Goal: Transaction & Acquisition: Purchase product/service

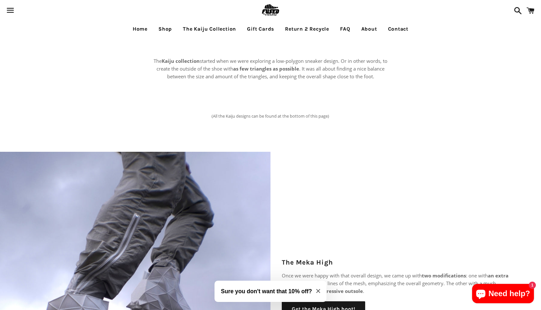
click at [163, 25] on link "Shop" at bounding box center [165, 29] width 23 height 16
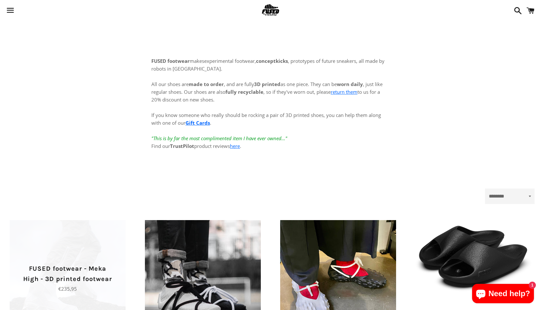
scroll to position [238, 0]
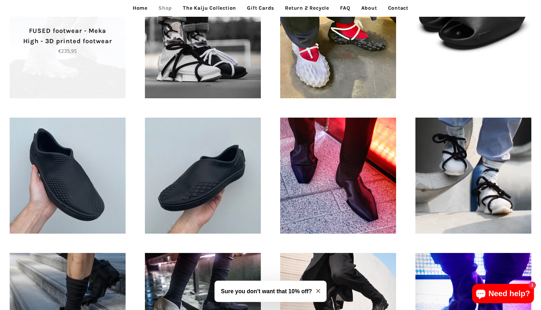
click at [92, 61] on span "FUSED footwear - Meka High - 3D printed footwear Regular price €235,95" at bounding box center [68, 40] width 116 height 116
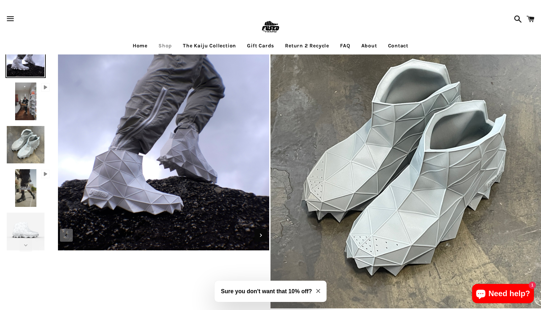
click at [264, 237] on icon "Next slide" at bounding box center [260, 235] width 7 height 7
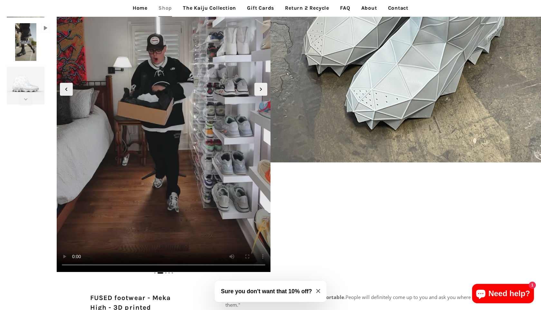
scroll to position [147, 0]
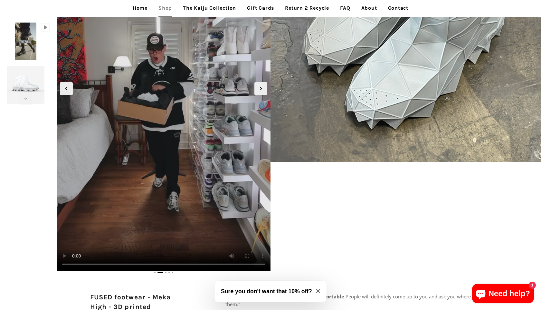
click at [210, 146] on video "Your browser does not support HTML5 video." at bounding box center [164, 81] width 214 height 380
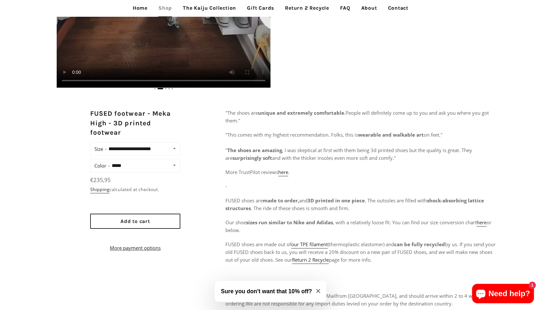
scroll to position [331, 0]
click at [140, 165] on select "**********" at bounding box center [144, 164] width 69 height 9
select select "*****"
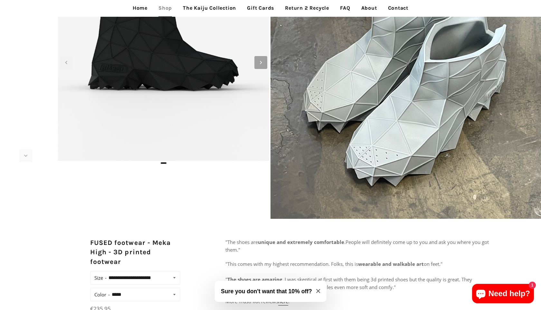
scroll to position [88, 0]
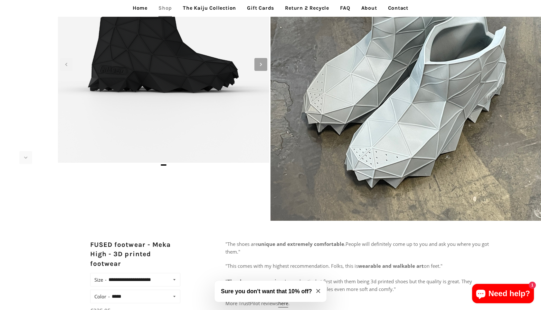
click at [261, 62] on icon "Next slide" at bounding box center [260, 64] width 7 height 7
click at [262, 65] on icon "Next slide" at bounding box center [260, 64] width 7 height 7
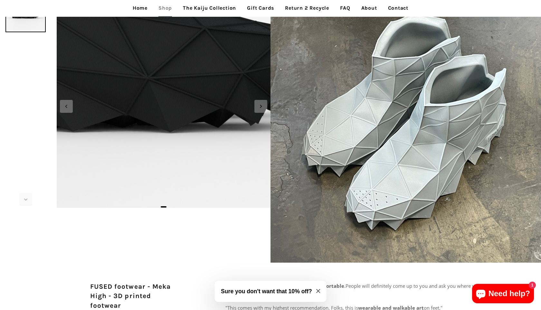
scroll to position [0, 0]
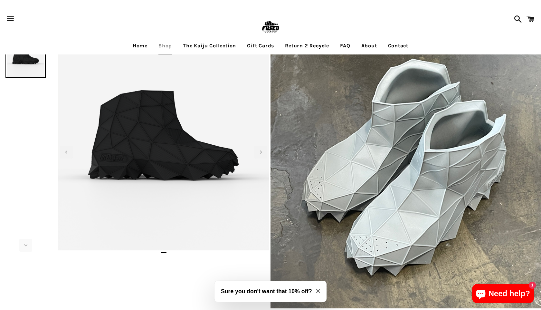
click at [221, 45] on link "The Kaiju Collection" at bounding box center [209, 46] width 63 height 16
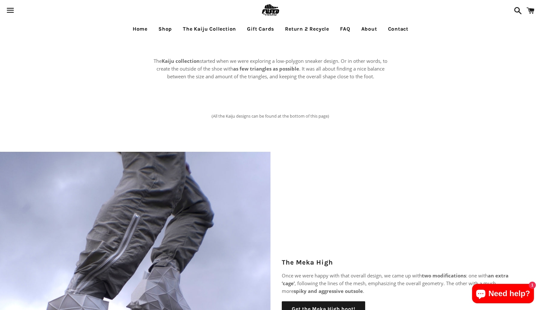
click at [163, 29] on link "Shop" at bounding box center [165, 29] width 23 height 16
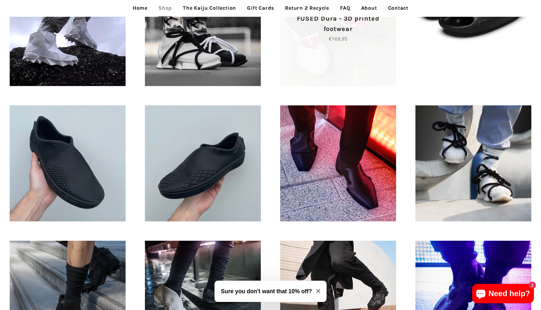
scroll to position [252, 0]
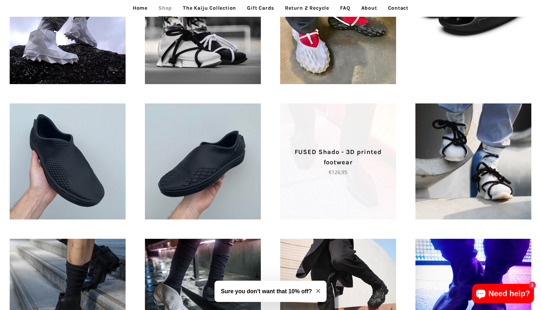
click at [362, 174] on p "Regular price €126,95" at bounding box center [338, 172] width 93 height 8
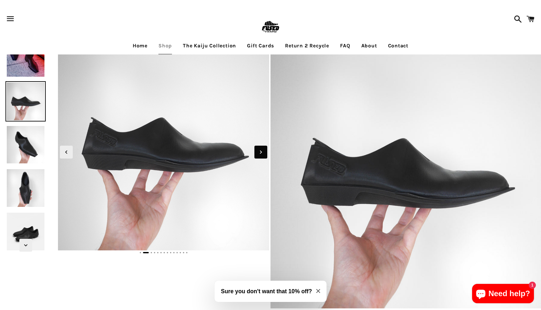
click at [265, 153] on span "Next slide" at bounding box center [261, 152] width 13 height 13
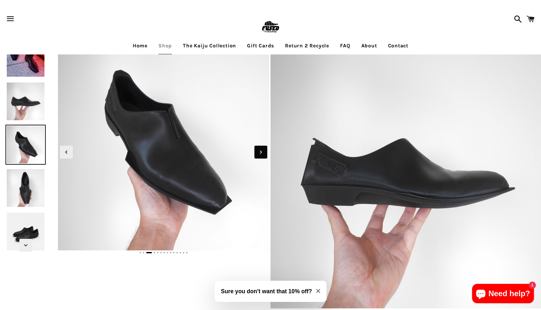
click at [265, 153] on span "Next slide" at bounding box center [261, 152] width 13 height 13
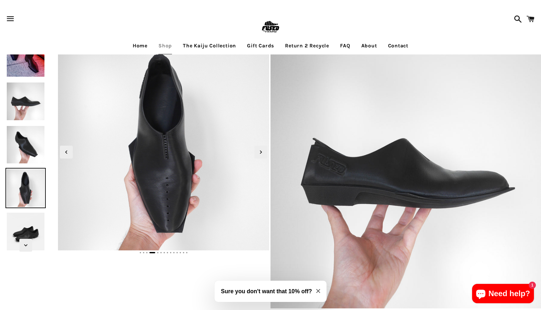
click at [136, 45] on link "Home" at bounding box center [140, 46] width 24 height 16
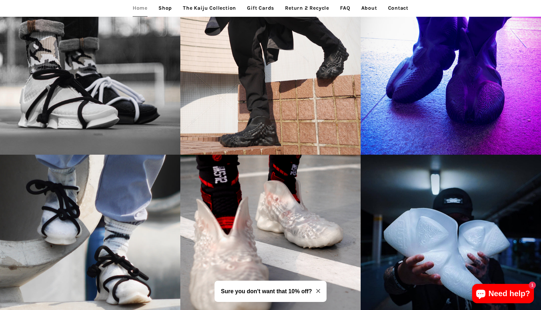
scroll to position [937, 0]
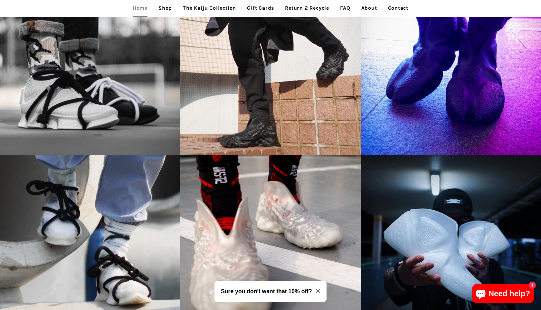
click at [163, 10] on link "Shop" at bounding box center [165, 8] width 23 height 16
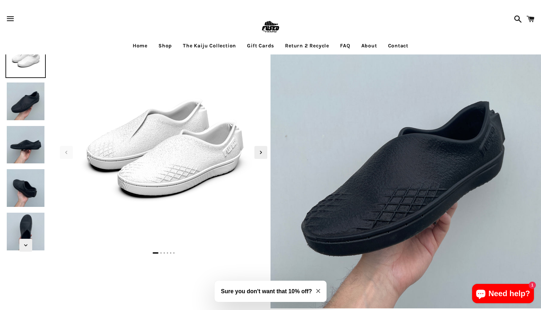
click at [21, 112] on img at bounding box center [25, 101] width 40 height 40
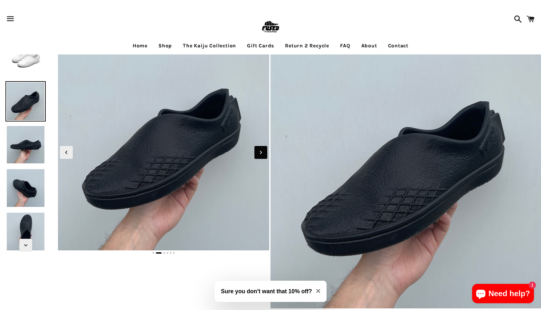
click at [259, 154] on icon "Next slide" at bounding box center [260, 152] width 7 height 7
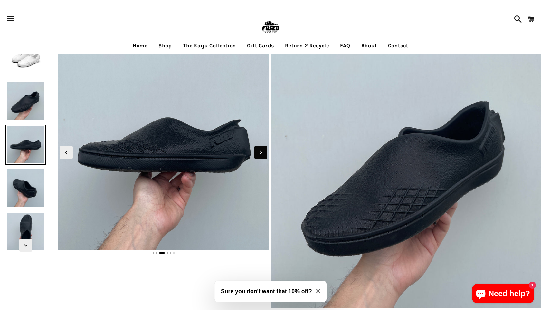
click at [259, 154] on icon "Next slide" at bounding box center [260, 152] width 7 height 7
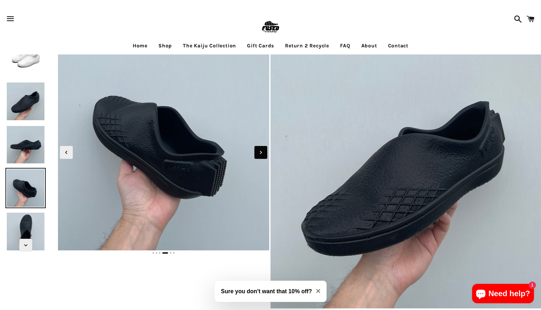
click at [259, 154] on icon "Next slide" at bounding box center [260, 152] width 7 height 7
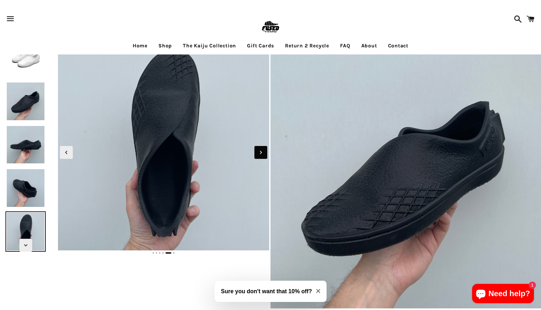
click at [259, 154] on icon "Next slide" at bounding box center [260, 152] width 7 height 7
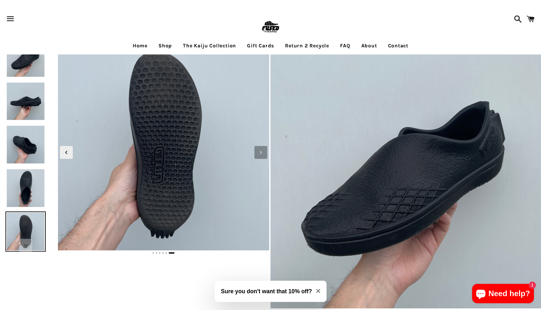
click at [259, 154] on icon "Next slide" at bounding box center [260, 152] width 7 height 7
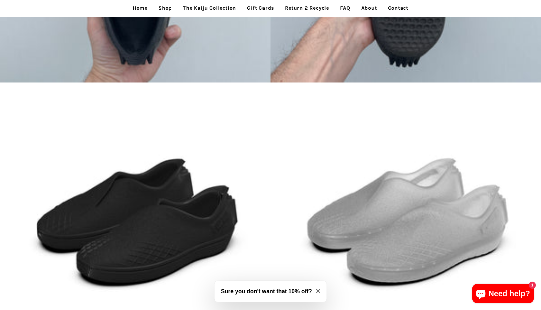
scroll to position [1032, 0]
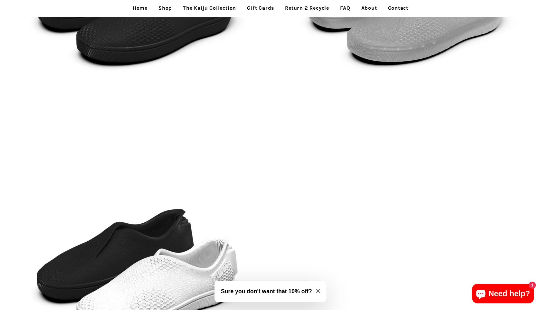
scroll to position [1262, 0]
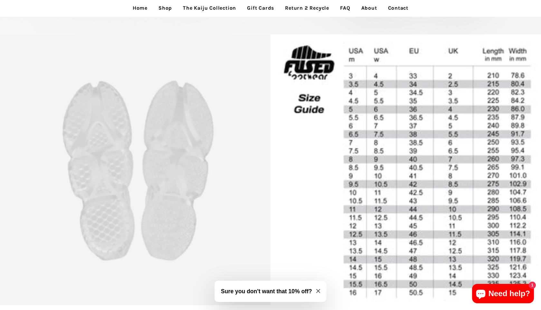
scroll to position [1438, 0]
click at [414, 142] on img at bounding box center [406, 169] width 271 height 271
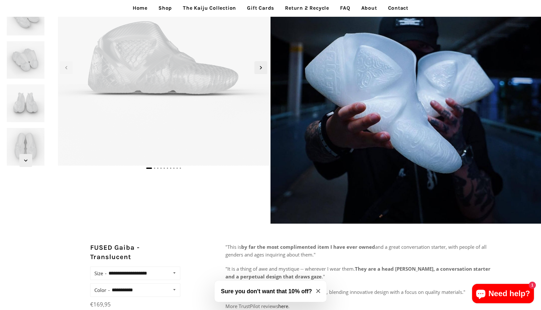
scroll to position [86, 0]
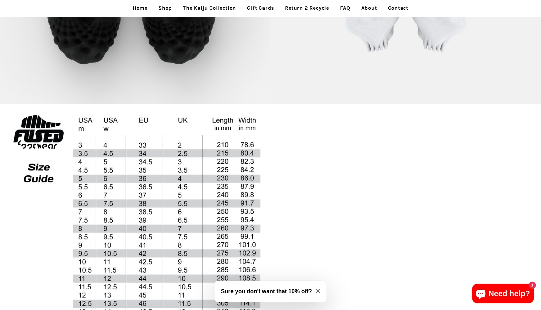
scroll to position [2233, 0]
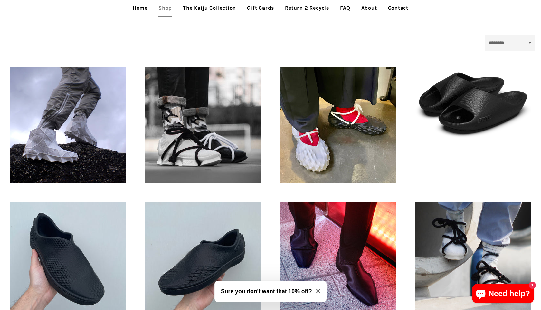
scroll to position [179, 0]
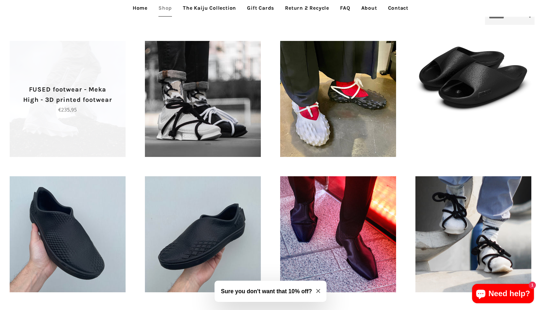
click at [77, 112] on p "Regular price €235,95" at bounding box center [67, 110] width 93 height 8
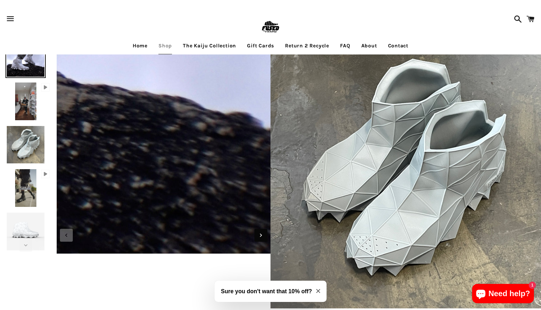
click at [259, 237] on icon "Next slide" at bounding box center [260, 235] width 7 height 7
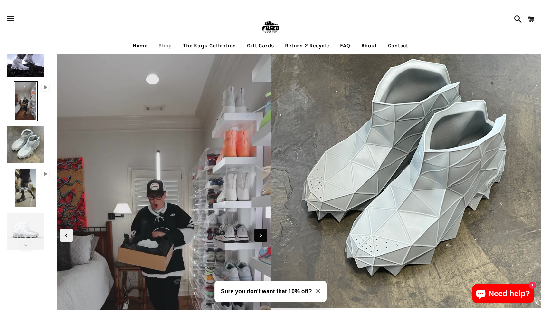
click at [259, 237] on icon "Next slide" at bounding box center [260, 235] width 7 height 7
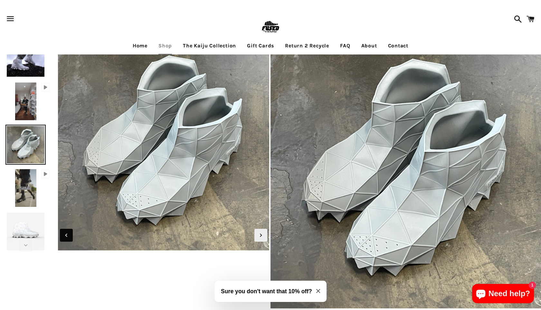
click at [66, 237] on icon "Previous slide" at bounding box center [66, 235] width 7 height 7
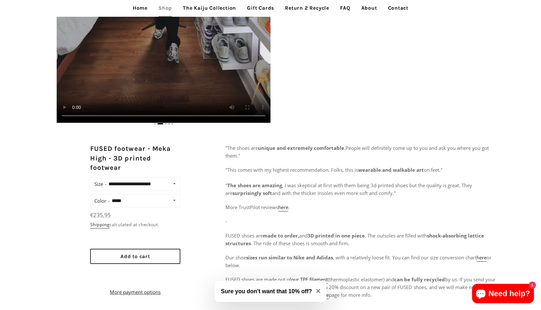
scroll to position [297, 0]
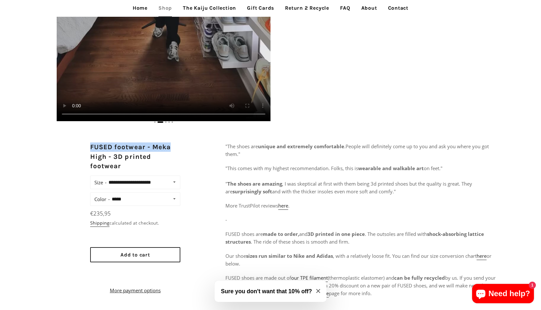
drag, startPoint x: 90, startPoint y: 147, endPoint x: 185, endPoint y: 149, distance: 94.7
click at [185, 149] on div "**********" at bounding box center [270, 279] width 541 height 274
copy h2 "FUSED footwear - Meka"
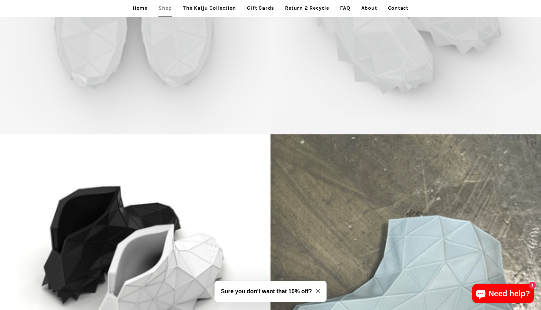
scroll to position [3848, 0]
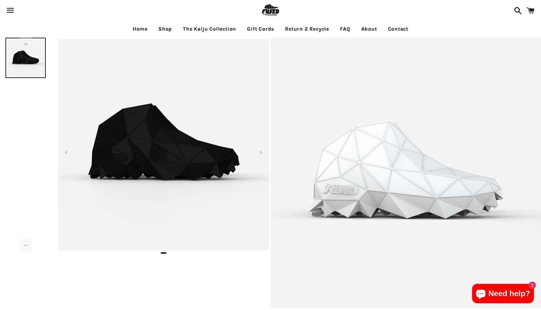
select select "**********"
select select "*****"
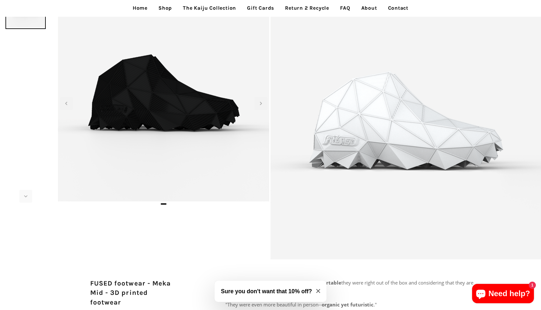
scroll to position [43, 0]
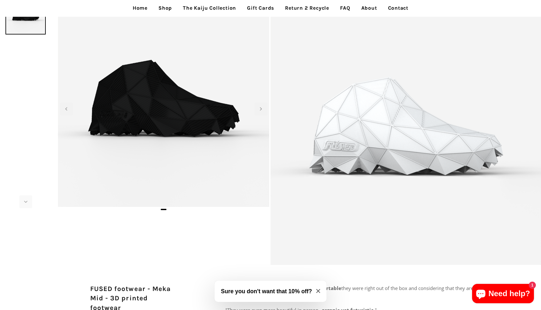
click at [218, 8] on link "The Kaiju Collection" at bounding box center [209, 8] width 63 height 16
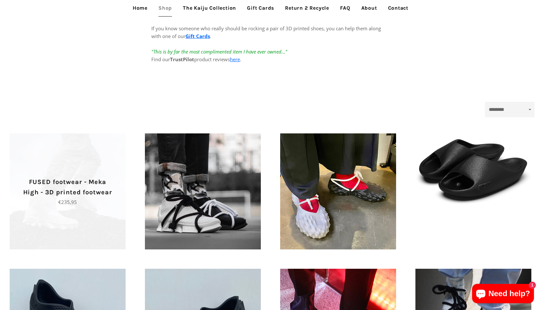
scroll to position [87, 0]
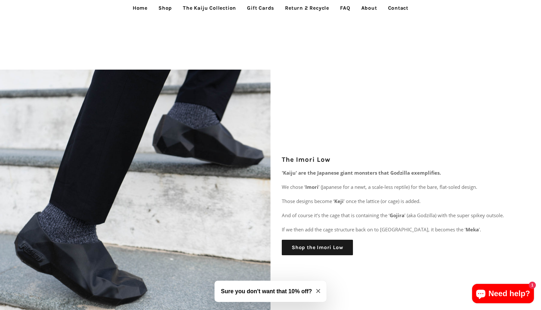
scroll to position [953, 0]
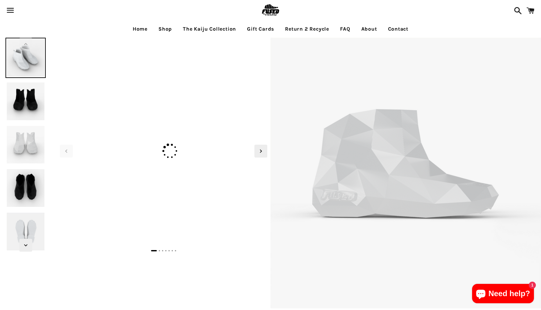
select select "**********"
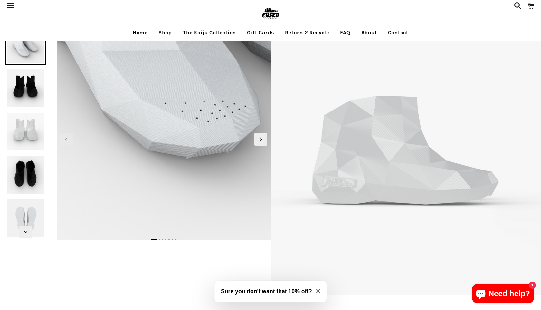
scroll to position [13, 0]
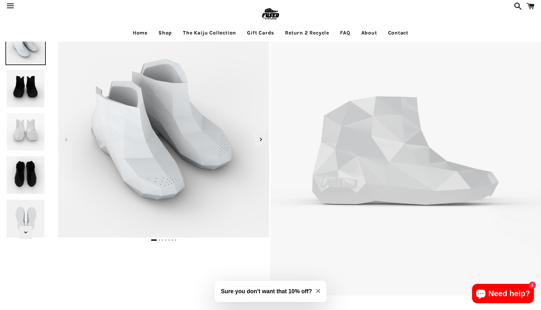
click at [22, 91] on img at bounding box center [25, 88] width 40 height 40
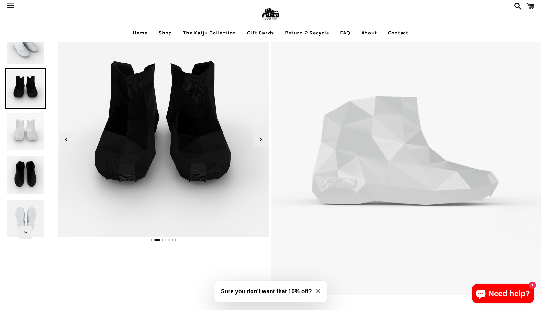
click at [18, 127] on img at bounding box center [25, 132] width 40 height 40
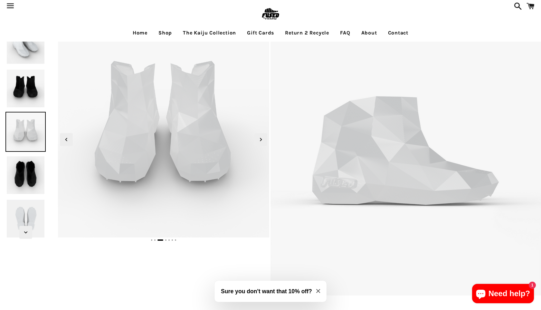
click at [27, 170] on img at bounding box center [25, 175] width 40 height 40
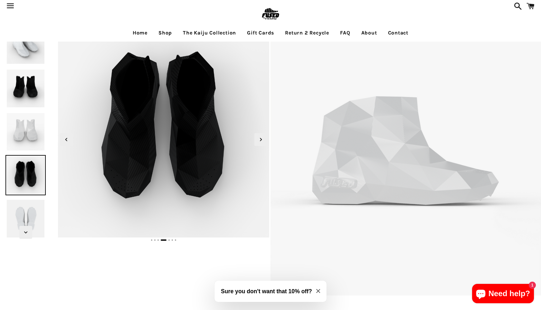
click at [31, 218] on img at bounding box center [25, 218] width 40 height 40
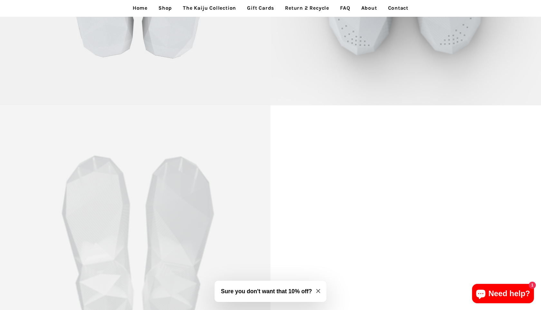
scroll to position [3101, 0]
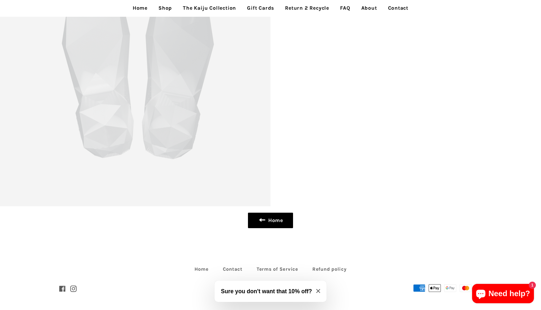
click at [272, 214] on link "Home" at bounding box center [270, 220] width 45 height 15
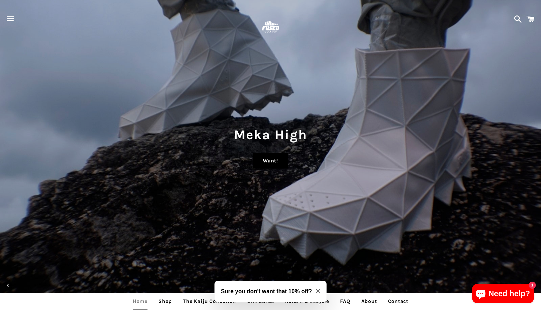
click at [269, 160] on link "Want!" at bounding box center [270, 160] width 35 height 15
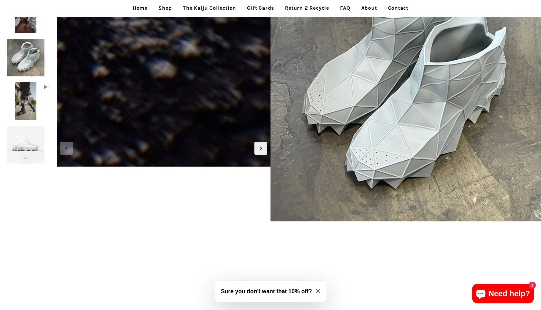
scroll to position [58, 0]
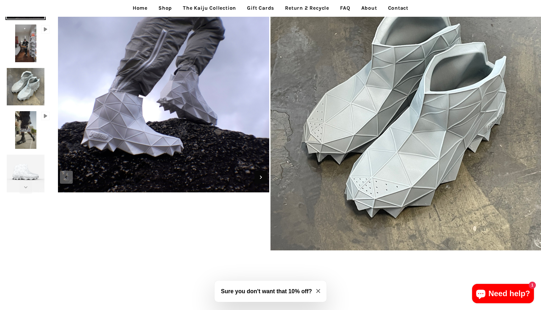
click at [260, 178] on icon "Next slide" at bounding box center [260, 177] width 7 height 7
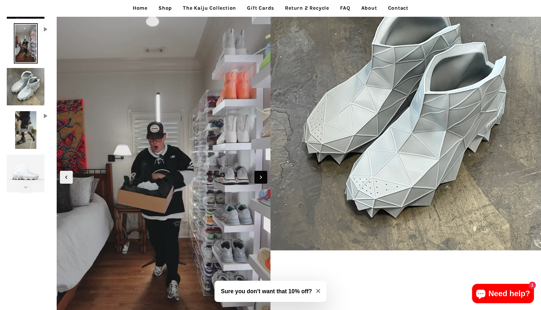
click at [260, 178] on icon "Next slide" at bounding box center [260, 177] width 7 height 7
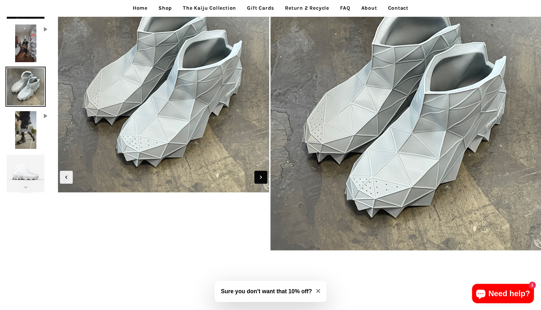
click at [260, 178] on icon "Next slide" at bounding box center [260, 177] width 7 height 7
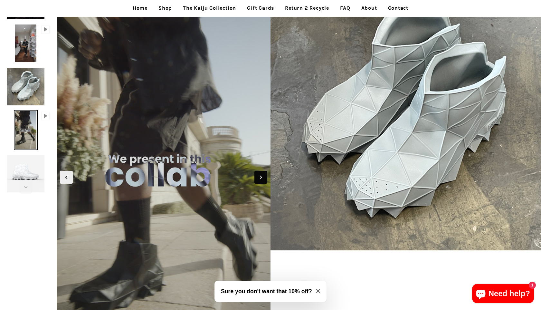
click at [260, 178] on icon "Next slide" at bounding box center [260, 177] width 7 height 7
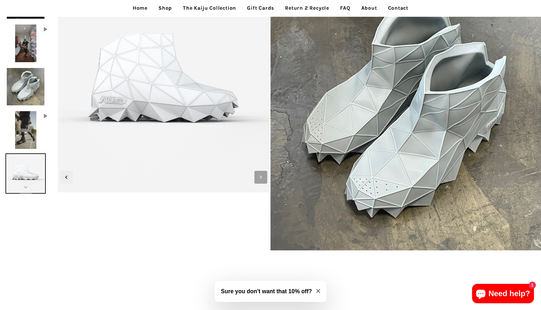
click at [260, 178] on icon "Next slide" at bounding box center [260, 177] width 7 height 7
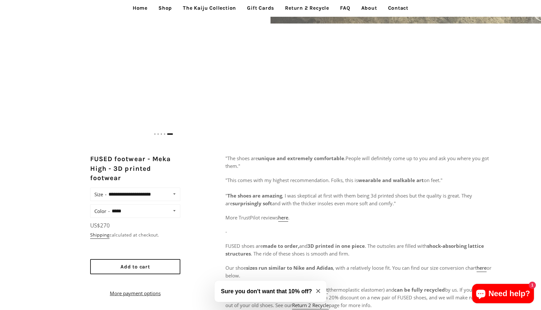
scroll to position [286, 0]
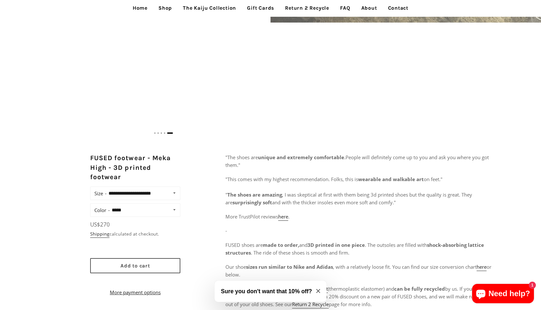
click at [143, 265] on span "Add to cart" at bounding box center [135, 266] width 30 height 6
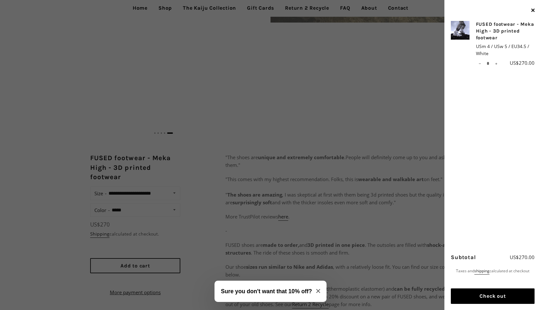
click at [489, 293] on button "Check out" at bounding box center [493, 295] width 84 height 15
